Goal: Task Accomplishment & Management: Manage account settings

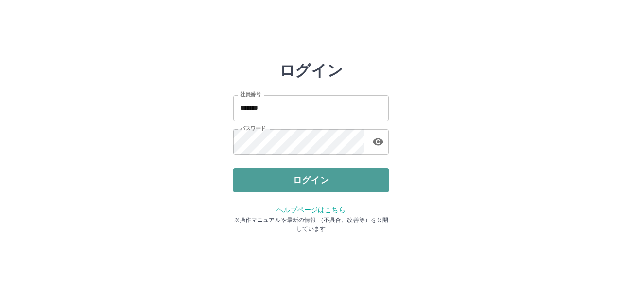
click at [270, 174] on button "ログイン" at bounding box center [310, 180] width 155 height 24
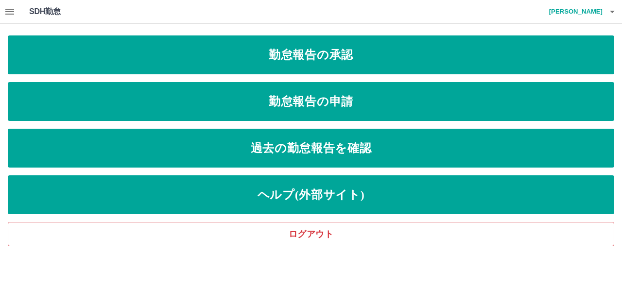
click at [12, 13] on icon "button" at bounding box center [10, 12] width 12 height 12
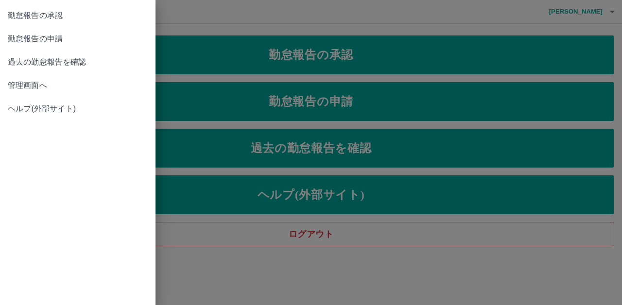
click at [21, 84] on span "管理画面へ" at bounding box center [78, 86] width 140 height 12
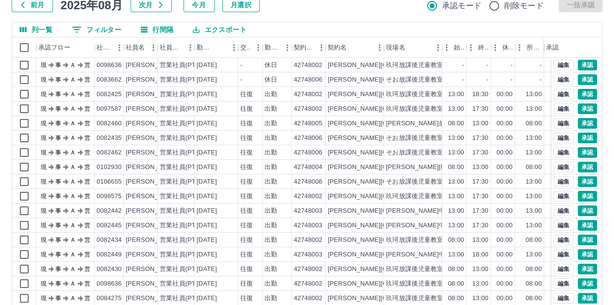
scroll to position [105, 0]
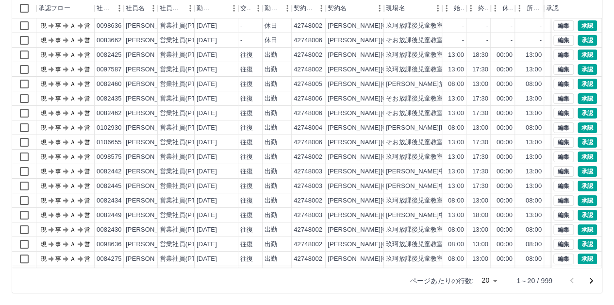
click at [495, 282] on body "SDH勤怠 [PERSON_NAME] 勤務実績承認 前月 [DATE] 次月 今月 月選択 承認モード 削除モード 一括承認 列一覧 0 フィルター 行間隔…" at bounding box center [307, 100] width 614 height 410
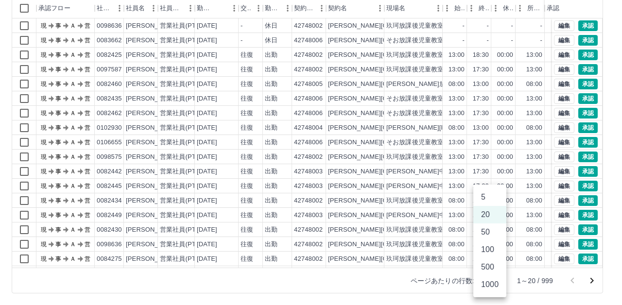
click at [495, 282] on li "1000" at bounding box center [489, 284] width 33 height 17
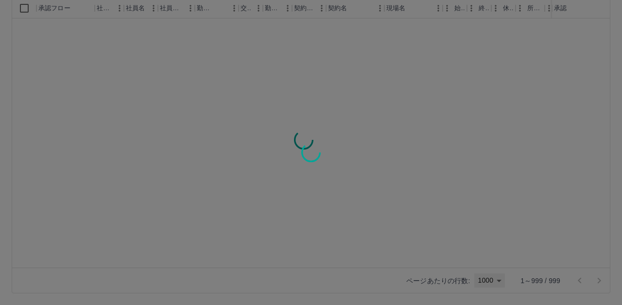
type input "****"
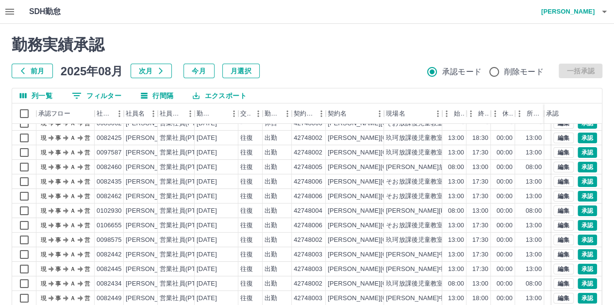
scroll to position [0, 0]
